Goal: Information Seeking & Learning: Learn about a topic

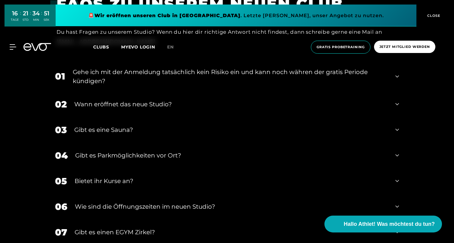
scroll to position [2360, 0]
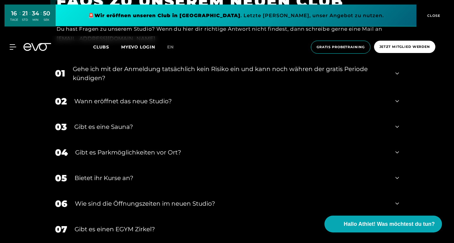
click at [317, 123] on div "Gibt es eine Sauna?" at bounding box center [231, 126] width 314 height 9
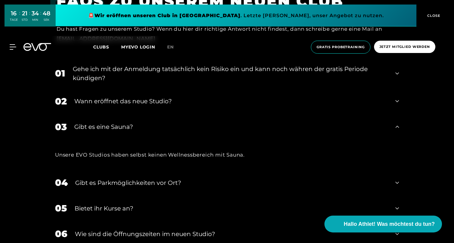
click at [270, 178] on div "Gibt es Parkmöglichkeiten vor Ort?" at bounding box center [231, 182] width 313 height 9
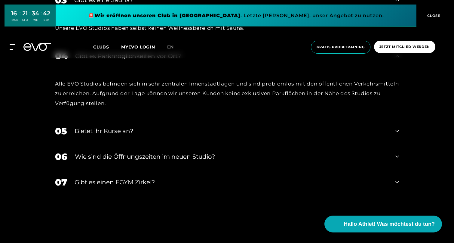
scroll to position [2486, 0]
click at [276, 152] on div "​Wie sind die Öffnungszeiten im neuen Studio?" at bounding box center [231, 156] width 313 height 9
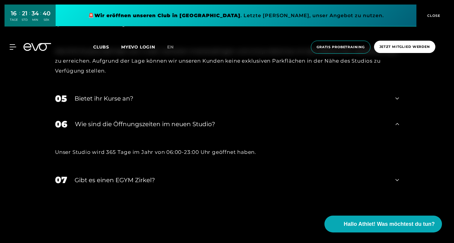
scroll to position [2528, 0]
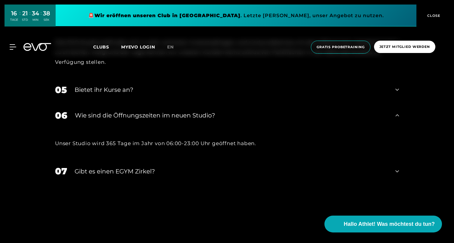
click at [265, 167] on div "Gibt es einen EGYM Zirkel?" at bounding box center [231, 171] width 313 height 9
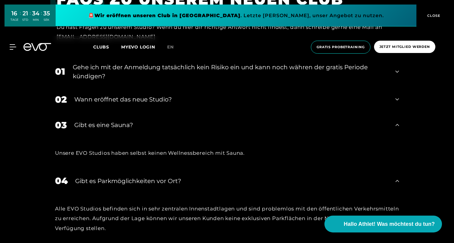
scroll to position [2362, 0]
click at [269, 95] on div "Wann eröffnet das neue Studio?" at bounding box center [231, 99] width 314 height 9
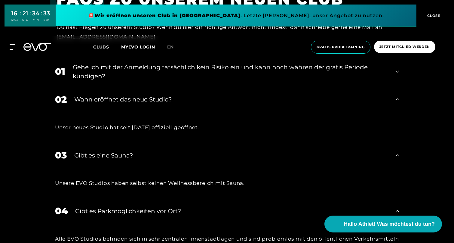
click at [231, 159] on div "03 Gibt es eine Sauna?" at bounding box center [227, 155] width 356 height 26
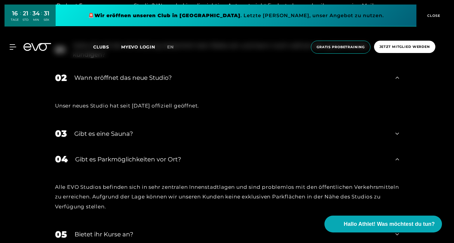
scroll to position [2383, 0]
click at [230, 131] on div "Gibt es eine Sauna?" at bounding box center [231, 133] width 314 height 9
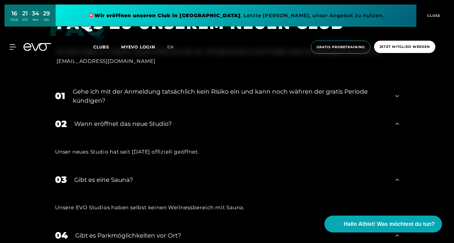
scroll to position [0, 0]
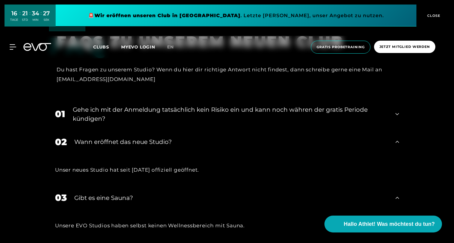
click at [235, 108] on div "Gehe ich mit der Anmeldung tatsächlich kein Risiko ein und kann noch währen der…" at bounding box center [230, 114] width 315 height 18
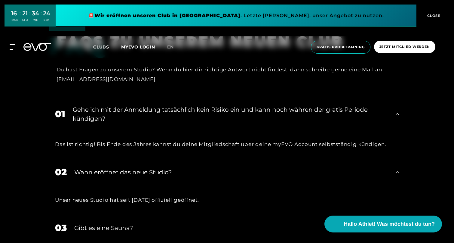
click at [208, 169] on div "Wann eröffnet das neue Studio?" at bounding box center [231, 172] width 314 height 9
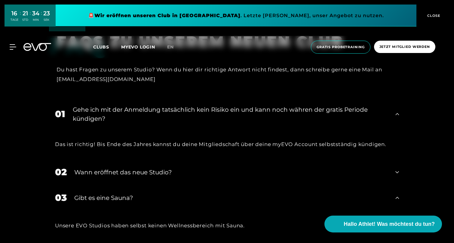
click at [208, 169] on div "Wann eröffnet das neue Studio?" at bounding box center [231, 172] width 314 height 9
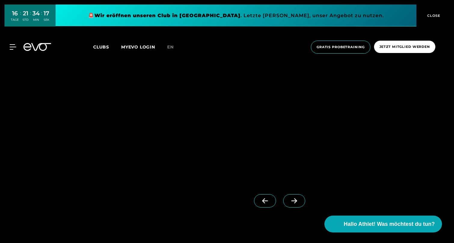
scroll to position [724, 0]
click at [300, 198] on span at bounding box center [294, 200] width 22 height 13
